Goal: Find specific page/section: Find specific page/section

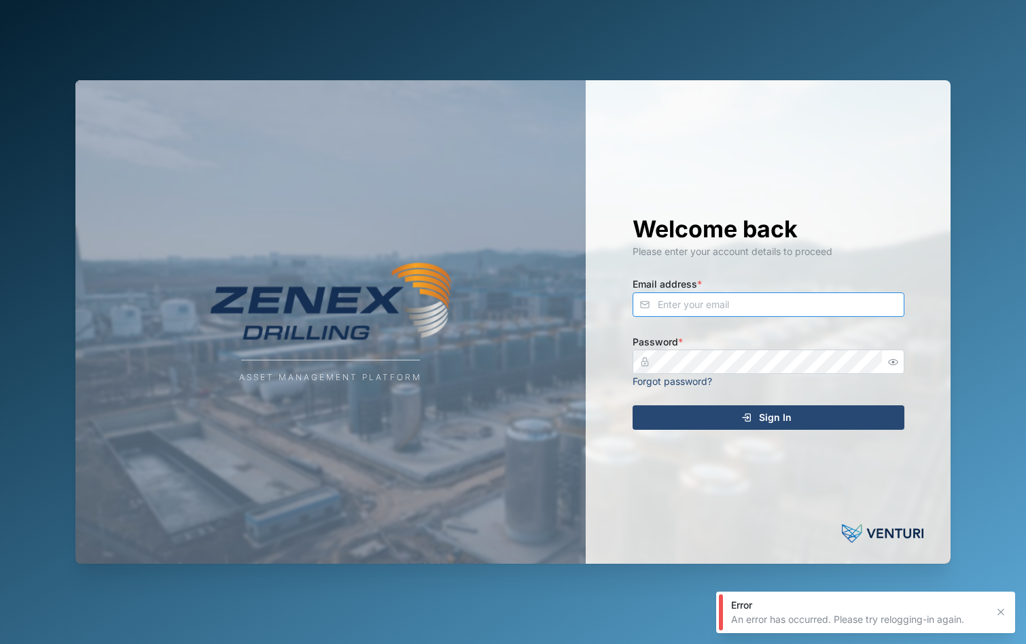
type input "[PERSON_NAME][EMAIL_ADDRESS][PERSON_NAME][DOMAIN_NAME]"
click at [786, 420] on span "Sign In" at bounding box center [775, 417] width 33 height 23
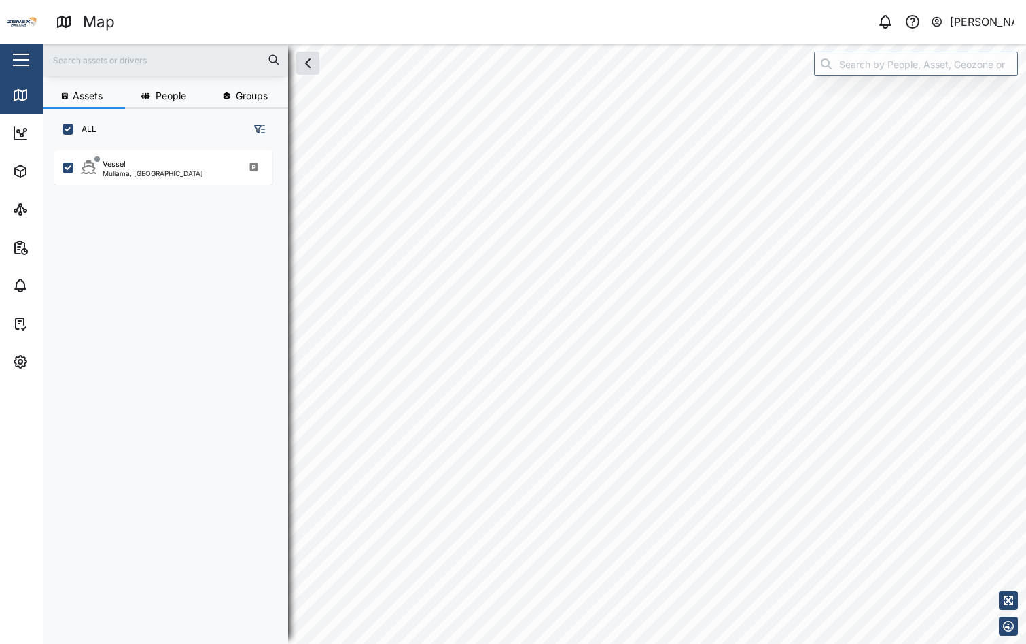
scroll to position [477, 213]
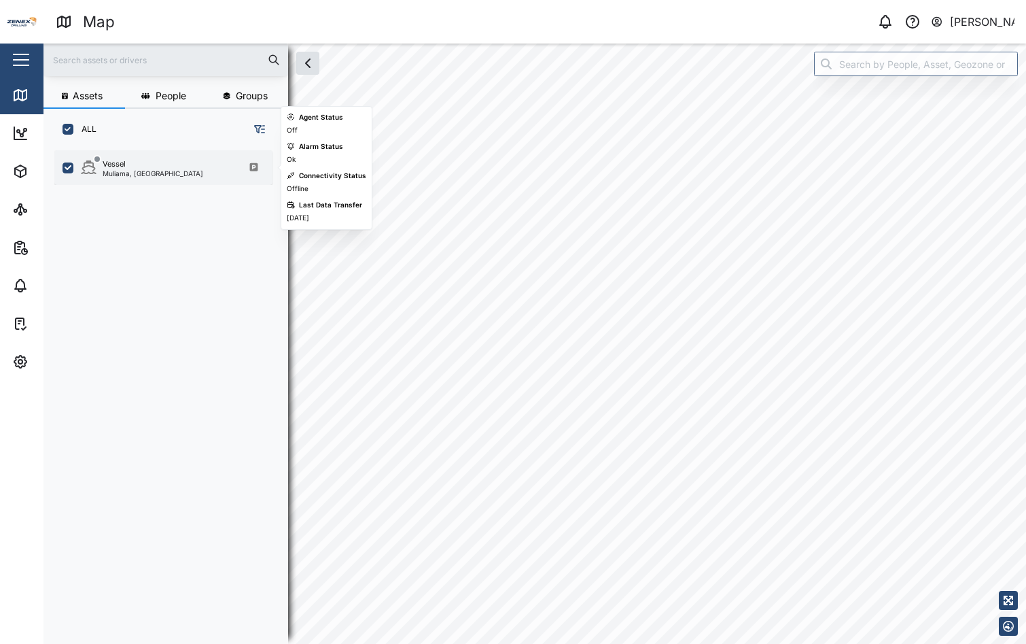
click at [116, 170] on div "Muliama, [GEOGRAPHIC_DATA]" at bounding box center [153, 173] width 101 height 7
